Goal: Task Accomplishment & Management: Complete application form

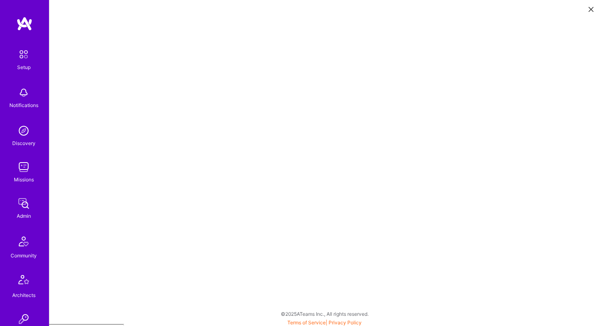
scroll to position [2, 0]
click at [21, 174] on img at bounding box center [24, 167] width 16 height 16
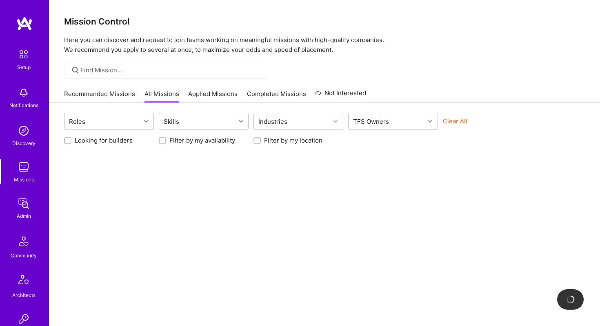
click at [95, 69] on input at bounding box center [171, 70] width 182 height 9
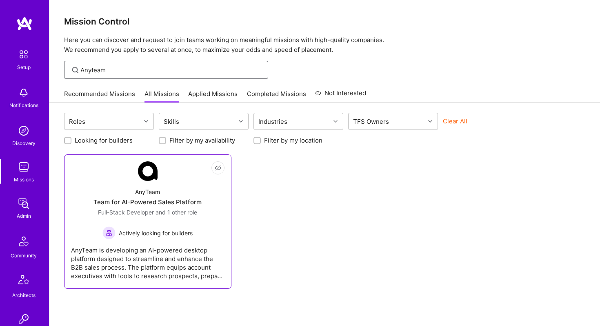
type input "Anyteam"
click at [132, 203] on div "Team for AI-Powered Sales Platform" at bounding box center [148, 202] width 108 height 9
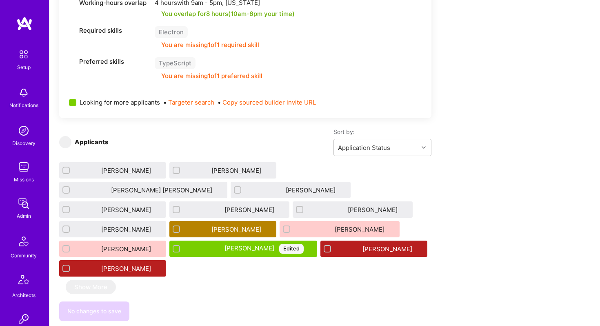
scroll to position [449, 0]
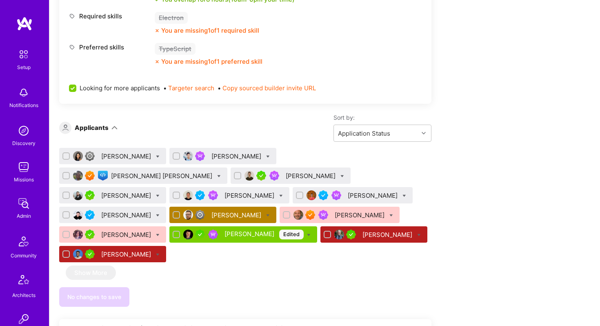
click at [263, 211] on div "[PERSON_NAME]" at bounding box center [237, 215] width 51 height 9
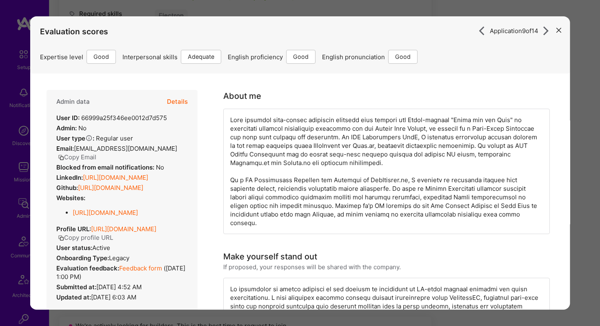
scroll to position [447, 0]
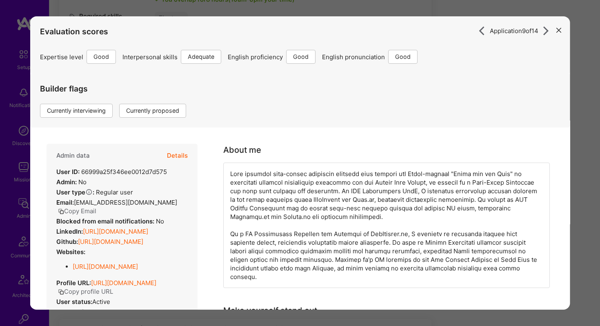
click at [174, 154] on button "Details" at bounding box center [177, 156] width 21 height 24
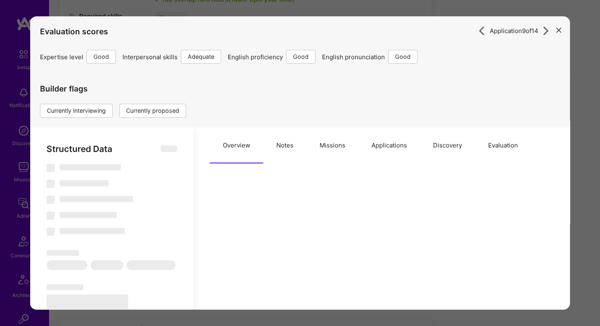
type textarea "x"
select select "Right Now"
select select "4"
select select "3"
select select "6"
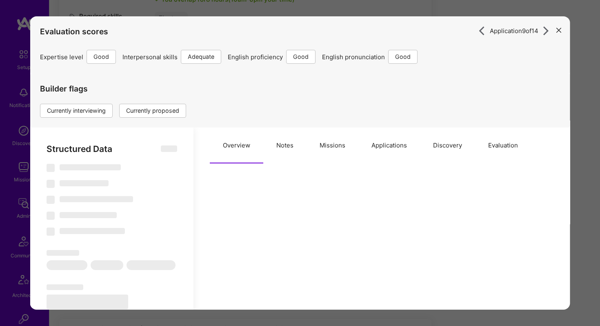
select select "6"
select select "PL"
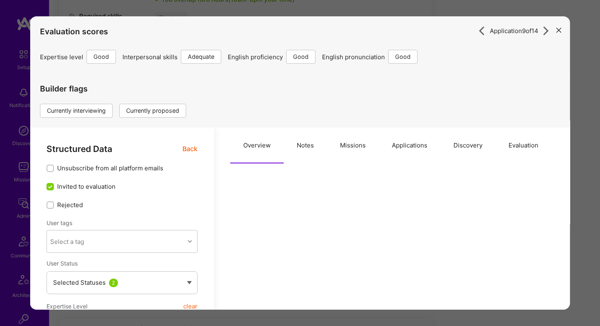
click at [372, 143] on button "Missions" at bounding box center [353, 145] width 52 height 36
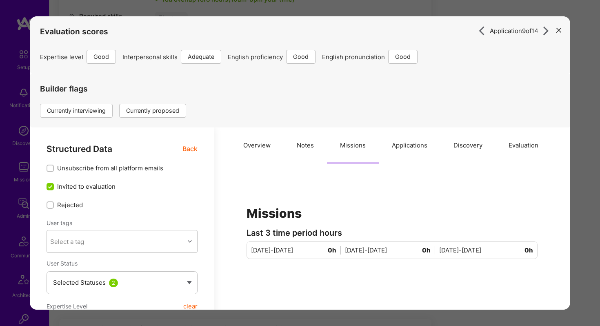
scroll to position [8, 0]
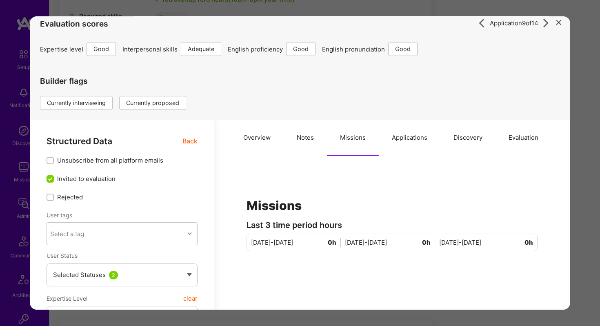
click at [406, 136] on button "Applications" at bounding box center [410, 138] width 62 height 36
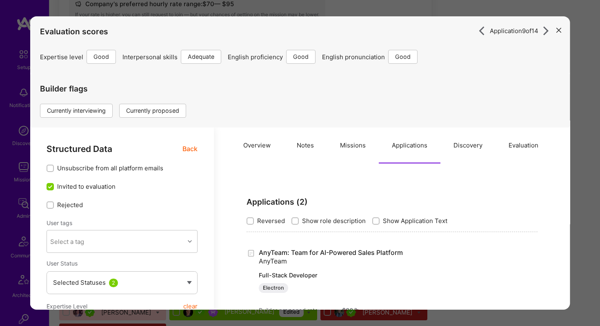
scroll to position [368, 0]
click at [560, 29] on icon "modal" at bounding box center [559, 30] width 5 height 5
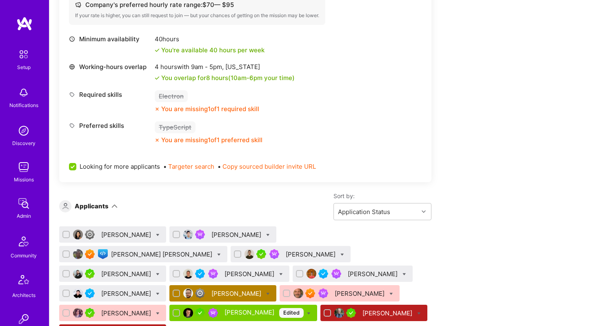
drag, startPoint x: 386, startPoint y: 273, endPoint x: 321, endPoint y: 274, distance: 64.5
click at [277, 285] on div "[PERSON_NAME]" at bounding box center [223, 293] width 107 height 16
copy div "[PERSON_NAME]"
click at [263, 289] on div "[PERSON_NAME]" at bounding box center [237, 293] width 51 height 9
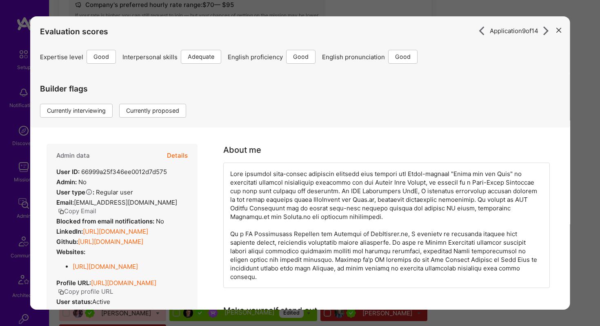
scroll to position [11, 0]
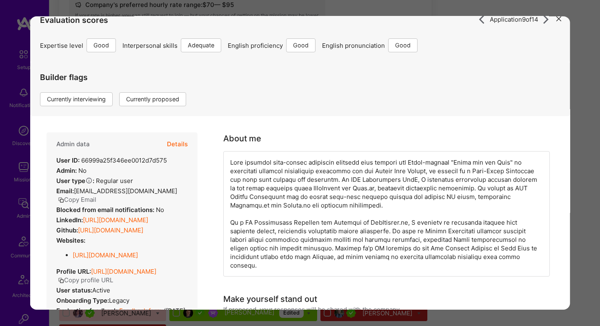
click at [185, 142] on button "Details" at bounding box center [177, 144] width 21 height 24
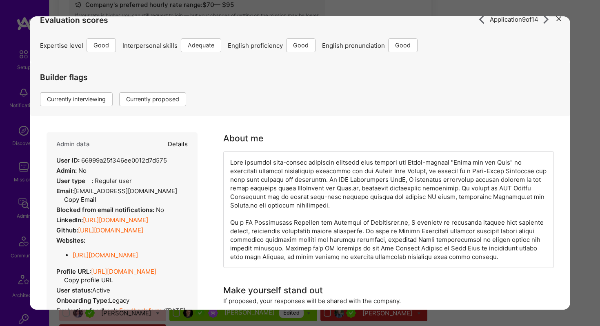
type textarea "x"
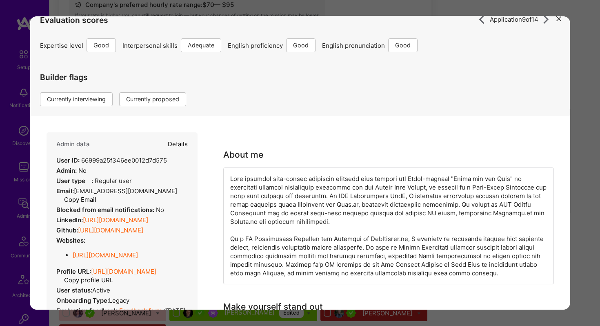
select select "4"
select select "3"
select select "6"
select select "PL"
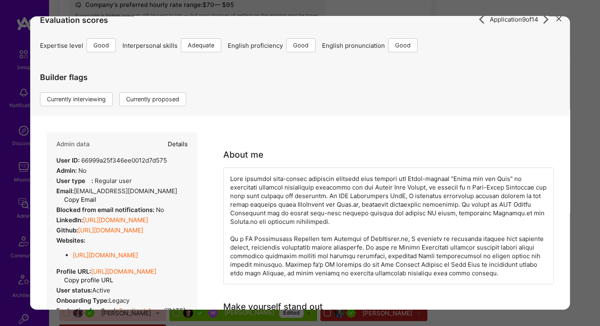
select select "Right Now"
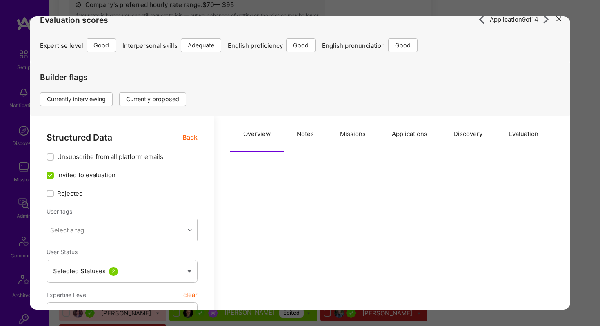
click at [345, 127] on button "Missions" at bounding box center [353, 134] width 52 height 36
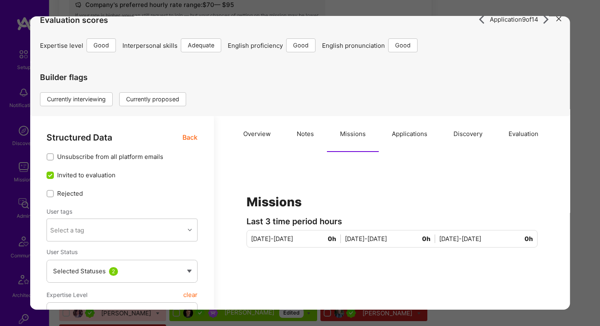
click at [399, 129] on button "Applications" at bounding box center [410, 134] width 62 height 36
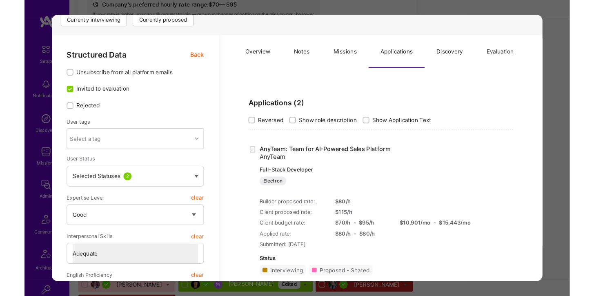
scroll to position [91, 0]
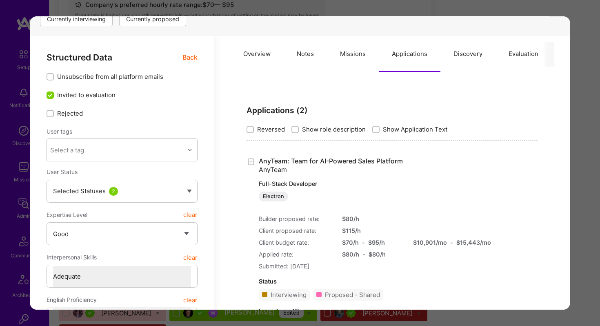
type textarea "x"
